Goal: Transaction & Acquisition: Purchase product/service

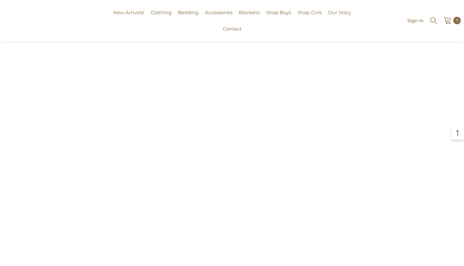
scroll to position [213, 0]
drag, startPoint x: 0, startPoint y: 0, endPoint x: 59, endPoint y: 170, distance: 179.8
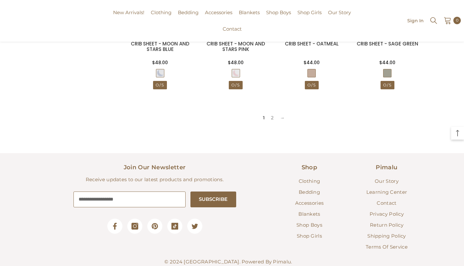
scroll to position [584, 0]
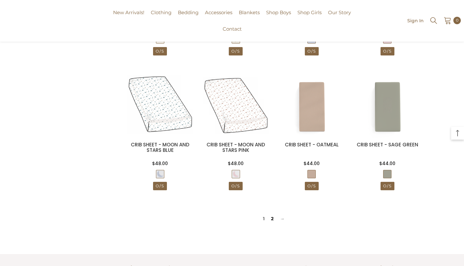
click at [270, 220] on link "2" at bounding box center [272, 219] width 9 height 10
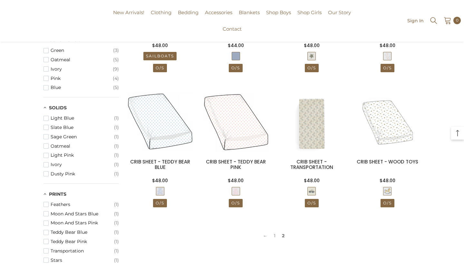
scroll to position [187, 0]
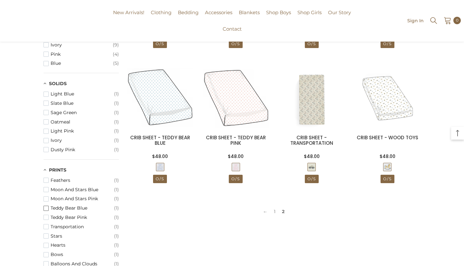
click at [62, 205] on span "Teddy Bear Blue" at bounding box center [82, 207] width 63 height 5
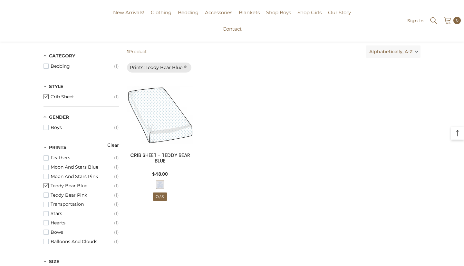
scroll to position [38, 0]
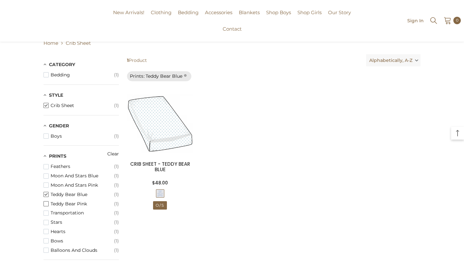
click at [69, 201] on span "Teddy Bear Pink" at bounding box center [82, 203] width 63 height 5
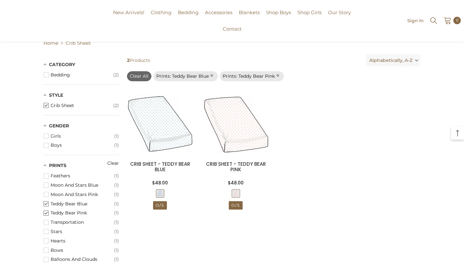
click at [60, 213] on span "Teddy Bear Pink" at bounding box center [82, 212] width 63 height 5
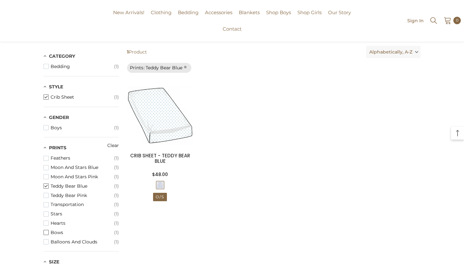
scroll to position [47, 0]
click at [76, 241] on span "Balloons and Clouds" at bounding box center [82, 241] width 63 height 5
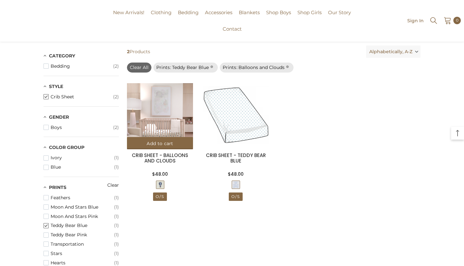
click at [164, 113] on img at bounding box center [160, 116] width 66 height 66
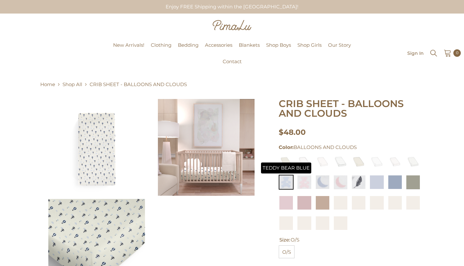
click at [286, 181] on img at bounding box center [286, 182] width 15 height 15
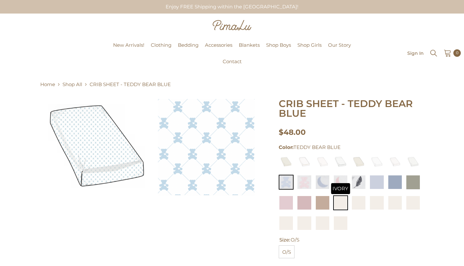
click at [346, 200] on img at bounding box center [340, 202] width 15 height 15
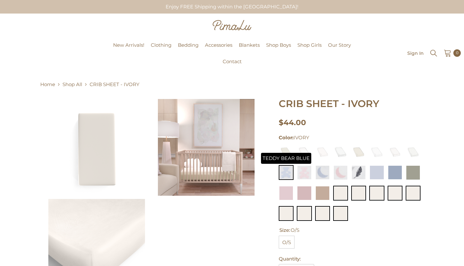
click at [290, 173] on img at bounding box center [286, 172] width 15 height 15
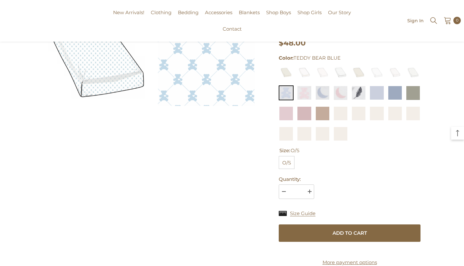
scroll to position [91, 0]
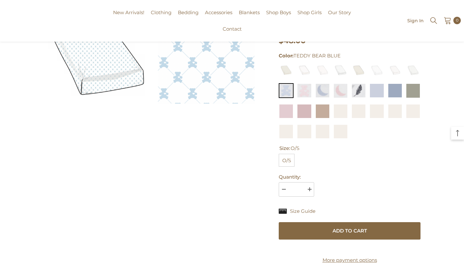
click at [306, 217] on div "Size Guide" at bounding box center [350, 214] width 142 height 15
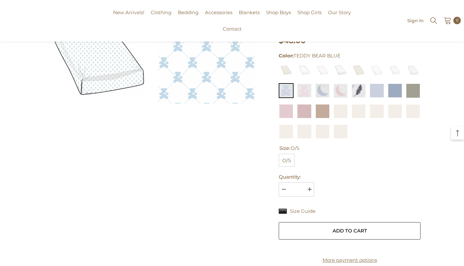
click at [303, 226] on button "Add to cart" at bounding box center [350, 230] width 142 height 17
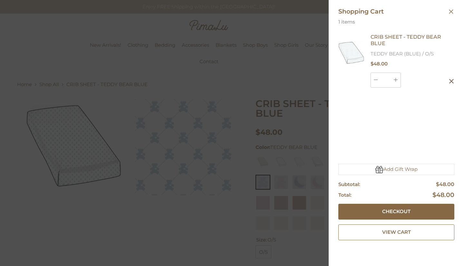
scroll to position [0, 0]
click at [253, 49] on div at bounding box center [232, 133] width 464 height 266
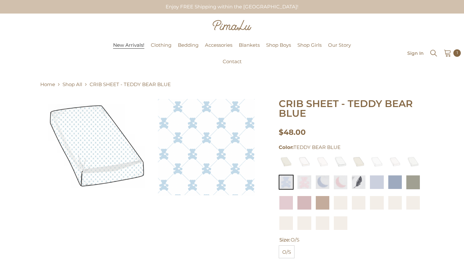
click at [133, 46] on span "New Arrivals!" at bounding box center [128, 45] width 31 height 6
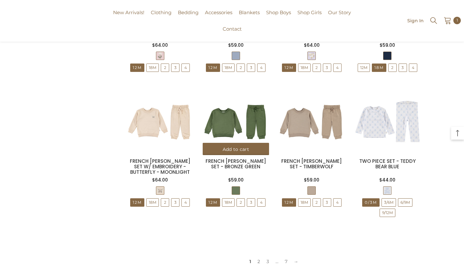
scroll to position [613, 0]
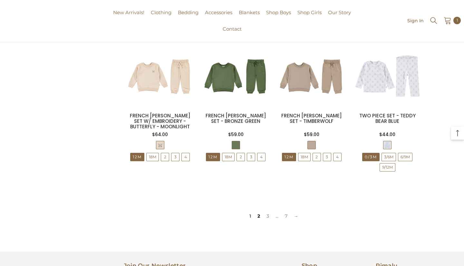
click at [258, 213] on link "2" at bounding box center [258, 216] width 9 height 10
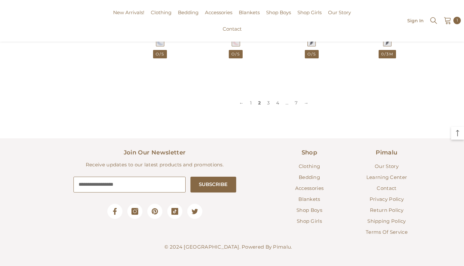
scroll to position [726, 0]
click at [383, 166] on span "Our Story" at bounding box center [387, 166] width 24 height 6
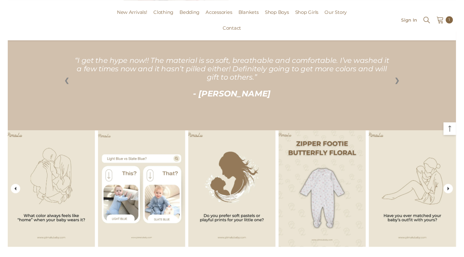
scroll to position [322, 0]
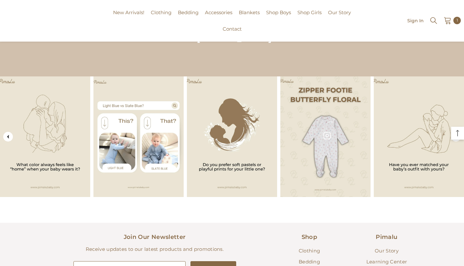
click at [337, 145] on div at bounding box center [326, 136] width 93 height 120
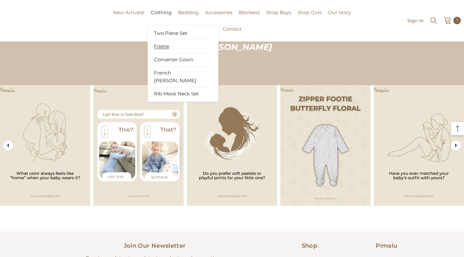
click at [161, 46] on span "Footie" at bounding box center [161, 46] width 15 height 6
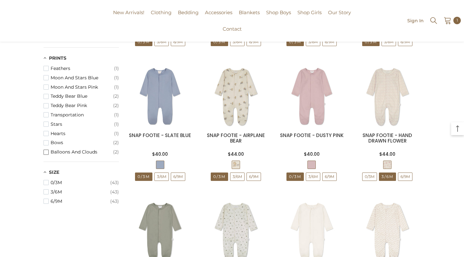
scroll to position [341, 0]
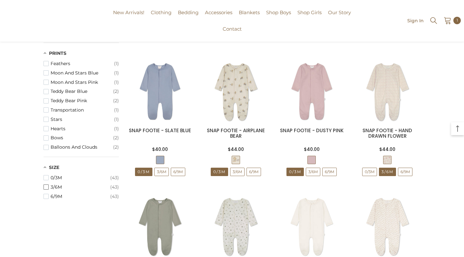
click at [62, 182] on button "3/6M (43)" at bounding box center [80, 186] width 75 height 9
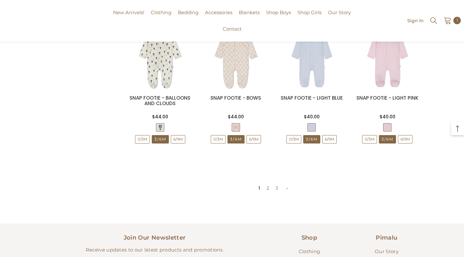
scroll to position [644, 0]
click at [268, 185] on link "2" at bounding box center [267, 187] width 9 height 10
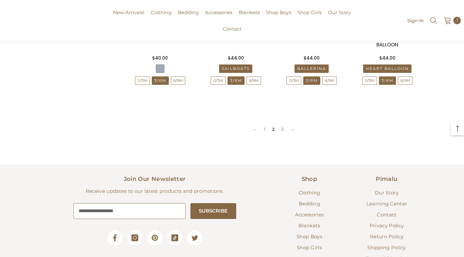
scroll to position [710, 0]
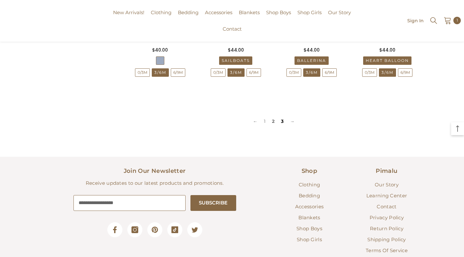
click at [283, 120] on link "3" at bounding box center [282, 121] width 9 height 10
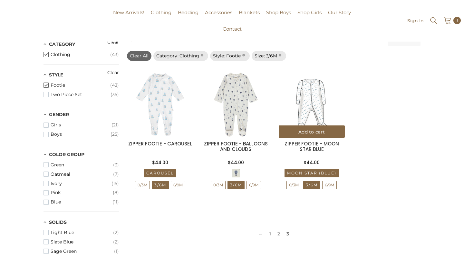
scroll to position [14, 0]
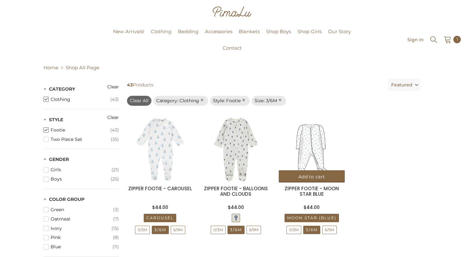
click at [300, 144] on img at bounding box center [312, 149] width 66 height 66
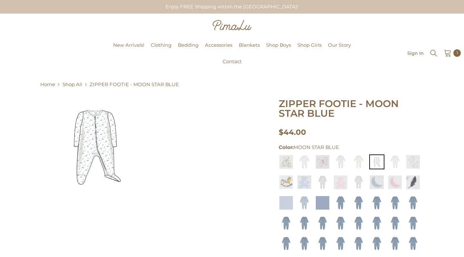
click at [95, 135] on img at bounding box center [96, 147] width 97 height 97
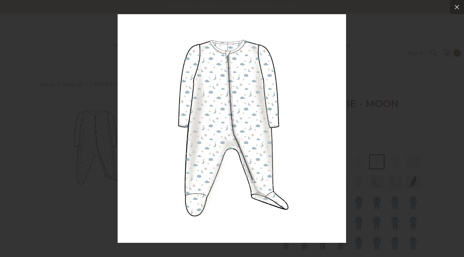
click at [97, 94] on div at bounding box center [232, 128] width 464 height 257
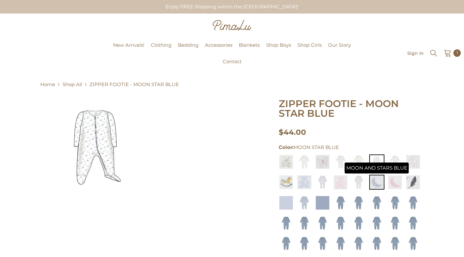
click at [377, 186] on img at bounding box center [376, 182] width 15 height 15
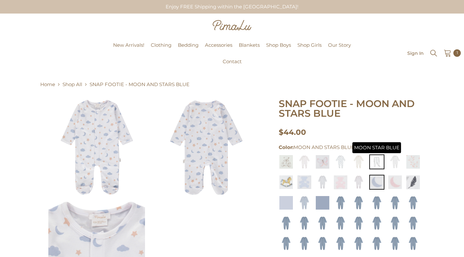
click at [379, 156] on img at bounding box center [376, 161] width 15 height 15
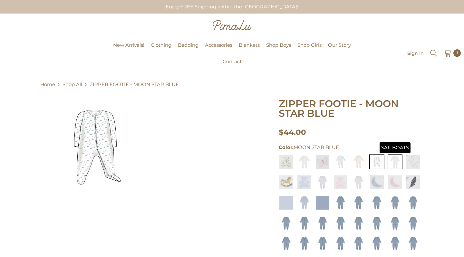
click at [399, 161] on img at bounding box center [394, 161] width 15 height 15
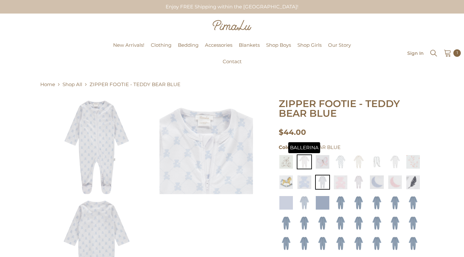
click at [306, 160] on img at bounding box center [304, 161] width 15 height 15
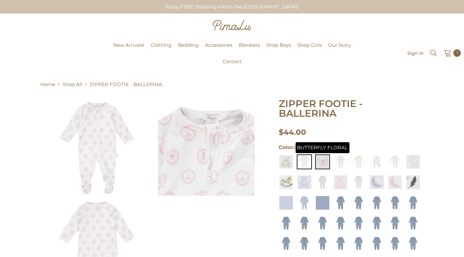
click at [329, 165] on img at bounding box center [322, 161] width 15 height 15
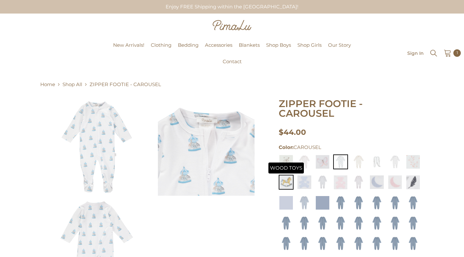
click at [287, 175] on img at bounding box center [286, 182] width 15 height 15
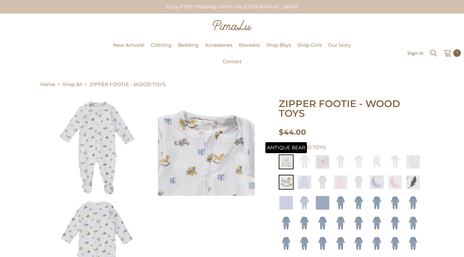
click at [287, 158] on img at bounding box center [286, 161] width 15 height 15
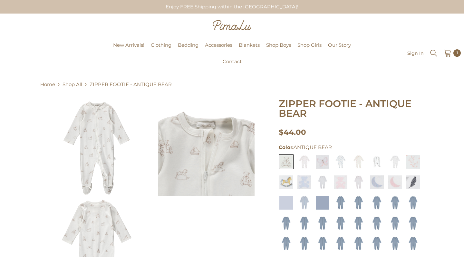
click at [207, 163] on img at bounding box center [206, 147] width 97 height 97
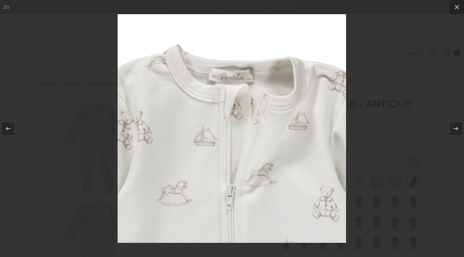
click at [372, 125] on div at bounding box center [232, 128] width 464 height 257
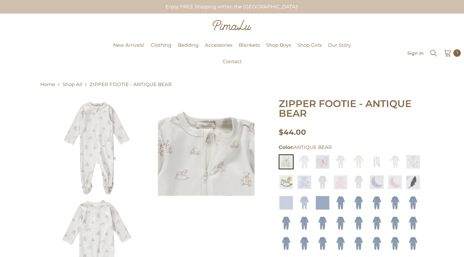
scroll to position [115, 0]
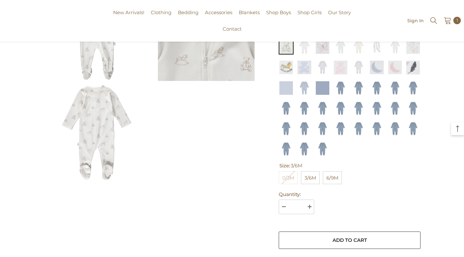
click at [342, 240] on button "Add to cart" at bounding box center [350, 239] width 142 height 17
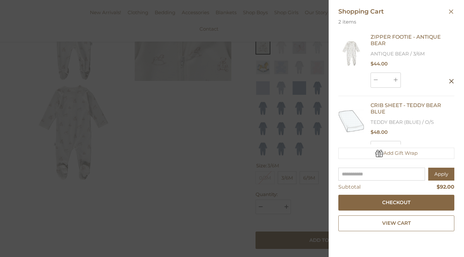
click at [273, 153] on div at bounding box center [232, 128] width 464 height 257
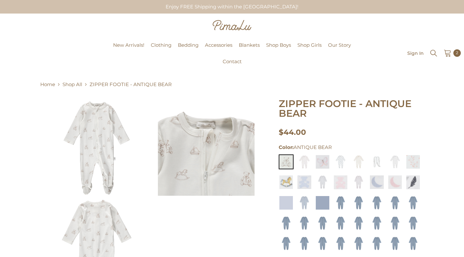
scroll to position [0, 0]
